Goal: Task Accomplishment & Management: Complete application form

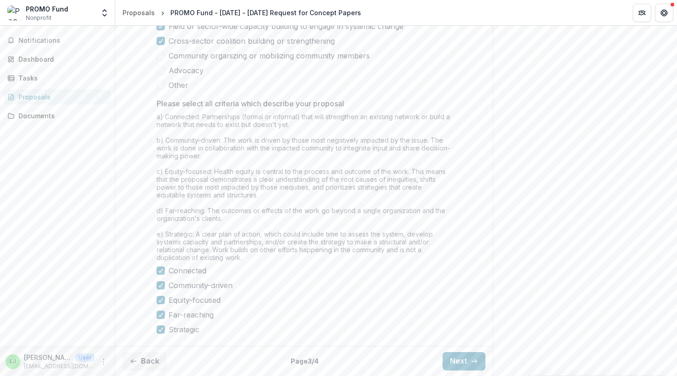
scroll to position [774, 0]
click at [160, 332] on icon at bounding box center [161, 330] width 6 height 5
click at [160, 318] on icon at bounding box center [161, 315] width 6 height 5
click at [159, 317] on span at bounding box center [161, 315] width 8 height 8
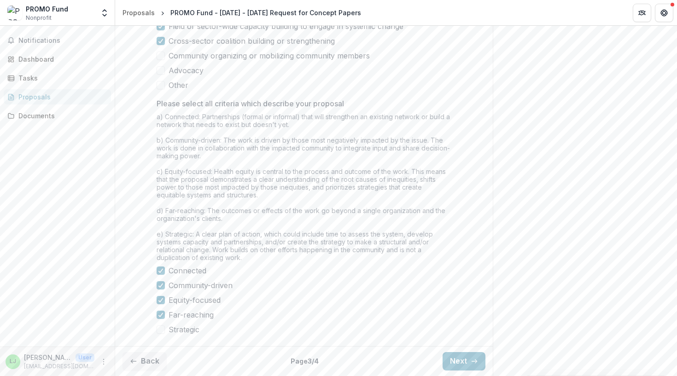
click at [158, 332] on span at bounding box center [161, 330] width 8 height 8
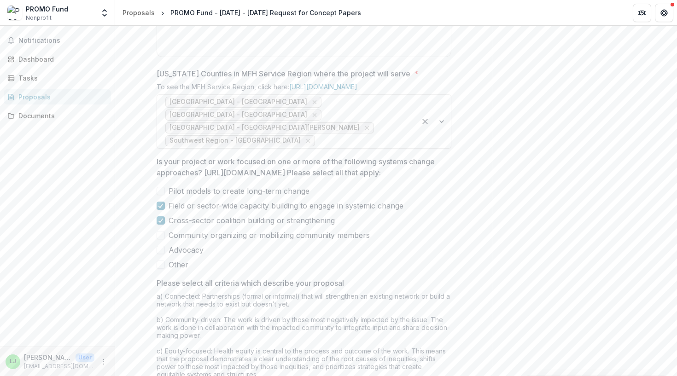
scroll to position [535, 0]
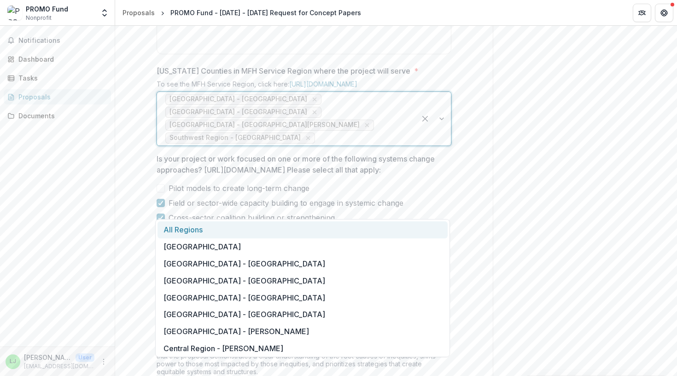
click at [317, 145] on div at bounding box center [362, 138] width 91 height 13
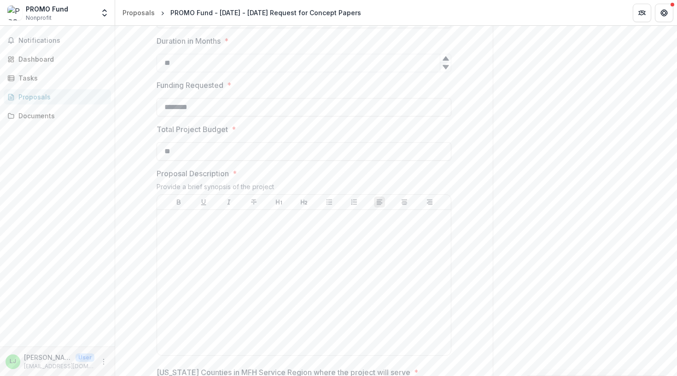
scroll to position [225, 0]
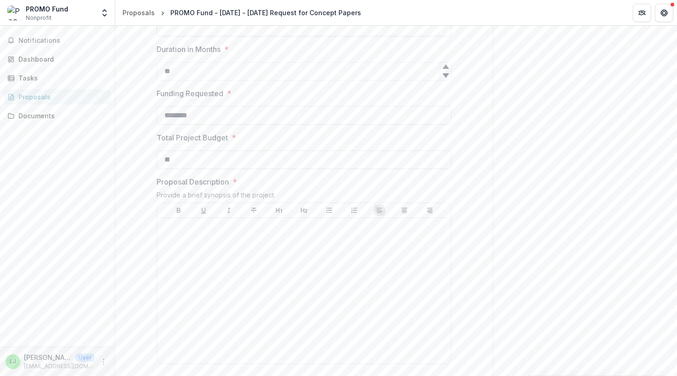
click at [213, 36] on input "Proposal Title *" at bounding box center [304, 27] width 295 height 18
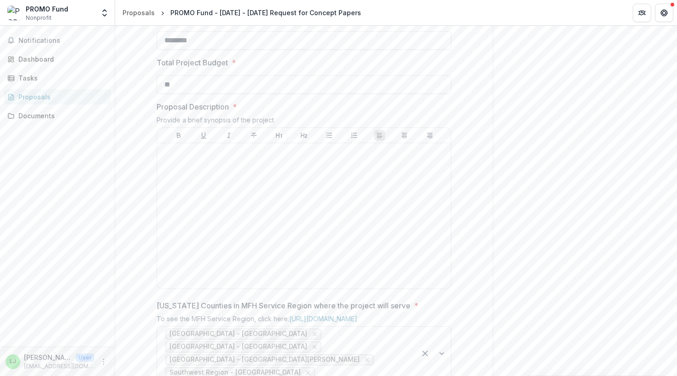
scroll to position [268, 0]
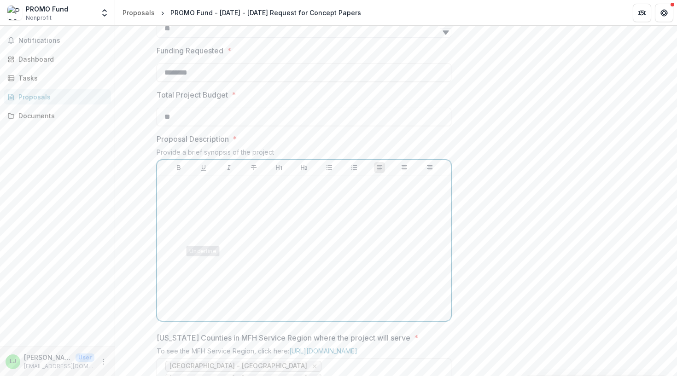
click at [215, 275] on div at bounding box center [304, 248] width 287 height 138
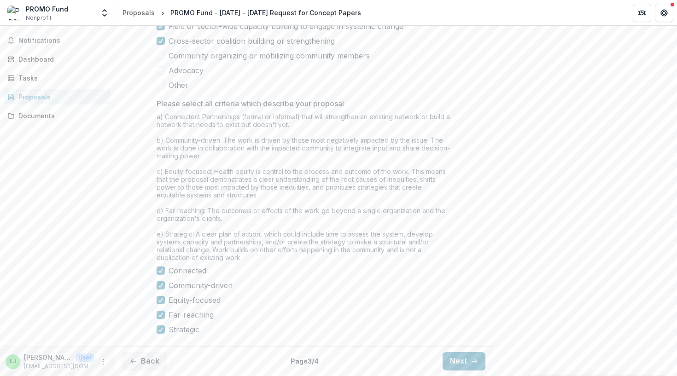
scroll to position [793, 0]
click at [447, 357] on div "Back Page 3 / 4 Next" at bounding box center [304, 362] width 378 height 30
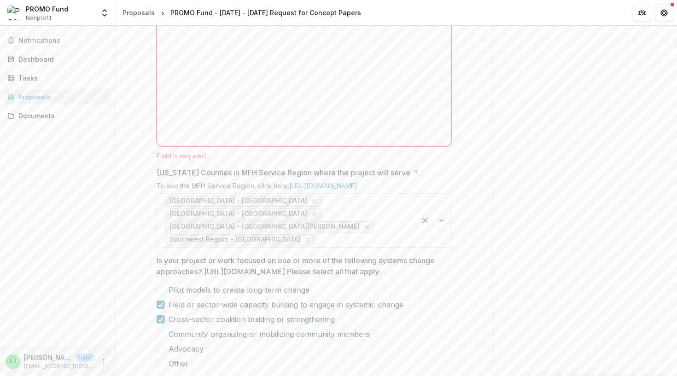
scroll to position [427, 0]
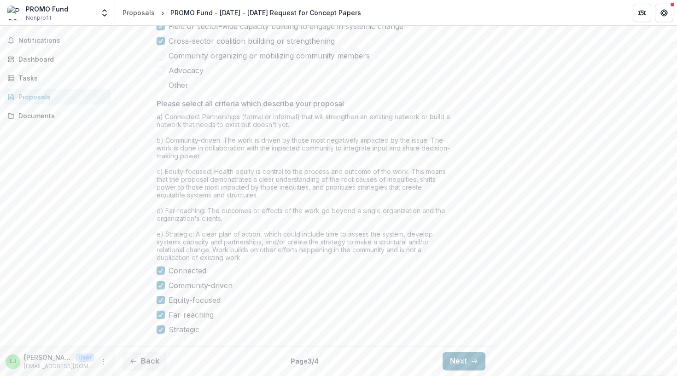
click at [449, 358] on button "Next" at bounding box center [464, 362] width 43 height 18
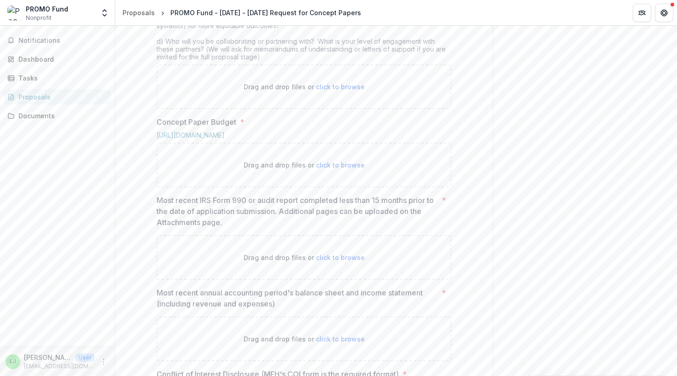
scroll to position [384, 0]
click at [225, 137] on link "[URL][DOMAIN_NAME]" at bounding box center [191, 133] width 68 height 8
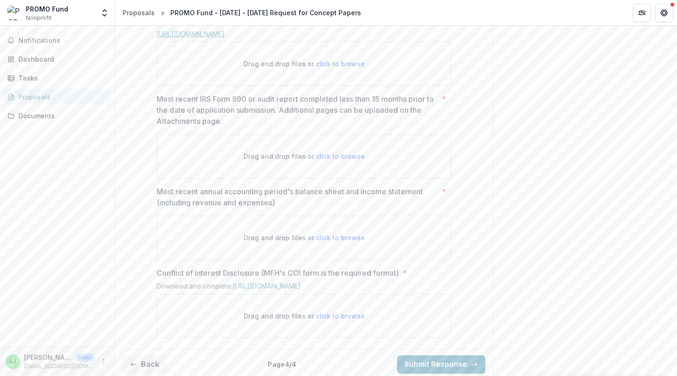
scroll to position [504, 0]
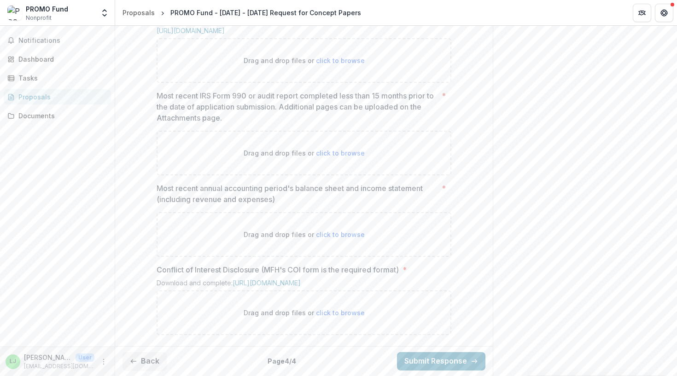
click at [283, 205] on p "Most recent annual accounting period's balance sheet and income statement (incl…" at bounding box center [298, 194] width 282 height 22
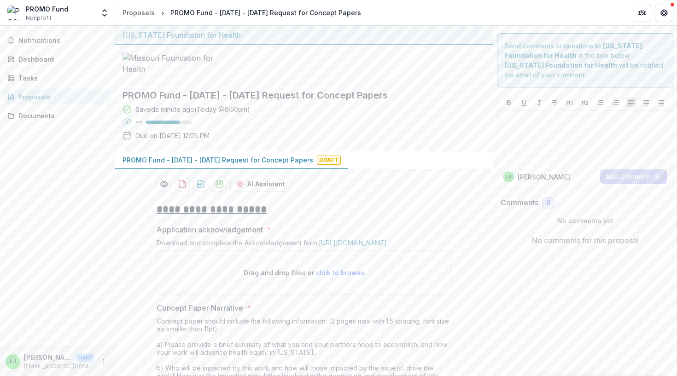
scroll to position [0, 0]
drag, startPoint x: 201, startPoint y: 205, endPoint x: 237, endPoint y: 205, distance: 35.5
click at [237, 144] on div "Saved a minute ago ( [DATE] @ 6:50pm ) 73 % Due on [DATE] 12:05 PM" at bounding box center [297, 125] width 348 height 40
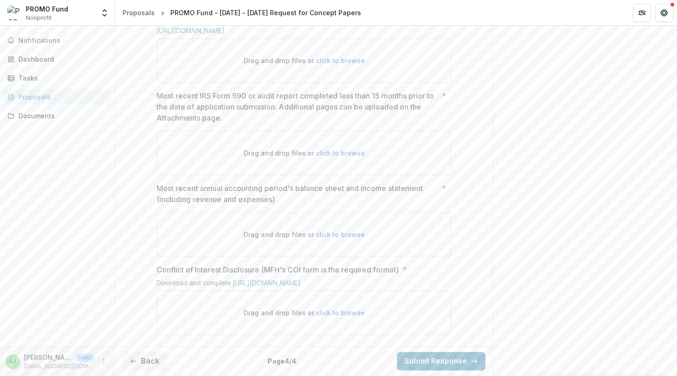
scroll to position [572, 0]
drag, startPoint x: 294, startPoint y: 193, endPoint x: 160, endPoint y: 180, distance: 133.8
click at [160, 183] on p "Most recent annual accounting period's balance sheet and income statement (incl…" at bounding box center [298, 194] width 282 height 22
click at [245, 185] on p "Most recent annual accounting period's balance sheet and income statement (incl…" at bounding box center [298, 194] width 282 height 22
drag, startPoint x: 280, startPoint y: 192, endPoint x: 143, endPoint y: 179, distance: 138.0
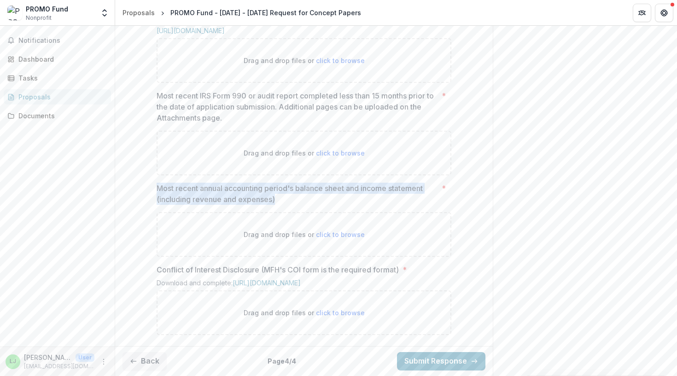
click at [143, 179] on div "**********" at bounding box center [304, 26] width 378 height 634
click at [293, 199] on div "Most recent annual accounting period's balance sheet and income statement (incl…" at bounding box center [304, 220] width 295 height 74
drag, startPoint x: 278, startPoint y: 194, endPoint x: 153, endPoint y: 184, distance: 125.2
click at [153, 184] on div "**********" at bounding box center [304, 26] width 310 height 634
copy p "Most recent annual accounting period's balance sheet and income statement (incl…"
